Goal: Check status: Check status

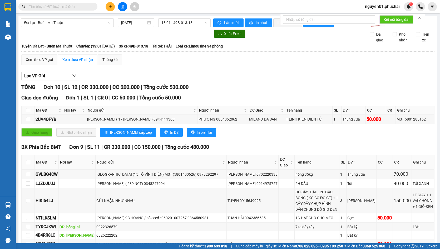
paste input "0375408532"
type input "0375408532"
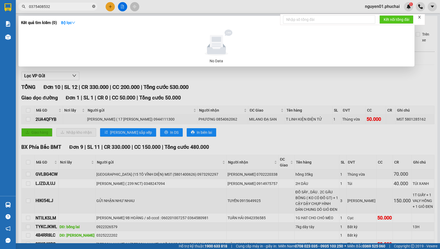
click at [93, 6] on icon "close-circle" at bounding box center [93, 6] width 3 height 3
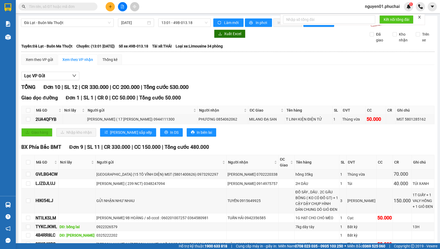
drag, startPoint x: 61, startPoint y: 8, endPoint x: 45, endPoint y: 4, distance: 17.4
click at [45, 4] on input "text" at bounding box center [60, 7] width 62 height 6
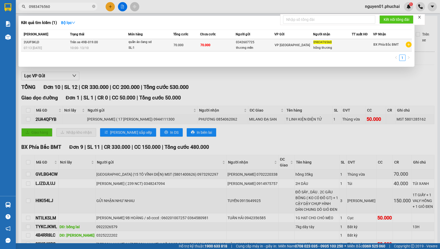
type input "0983476560"
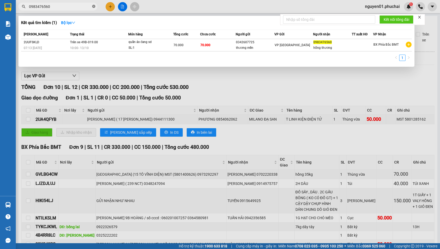
click at [94, 5] on icon "close-circle" at bounding box center [93, 6] width 3 height 3
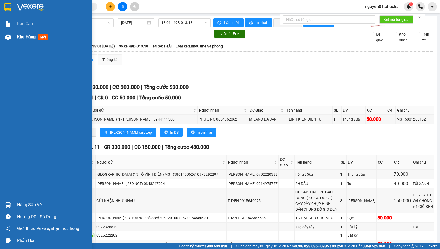
click at [6, 36] on img at bounding box center [8, 37] width 6 height 6
